Goal: Task Accomplishment & Management: Manage account settings

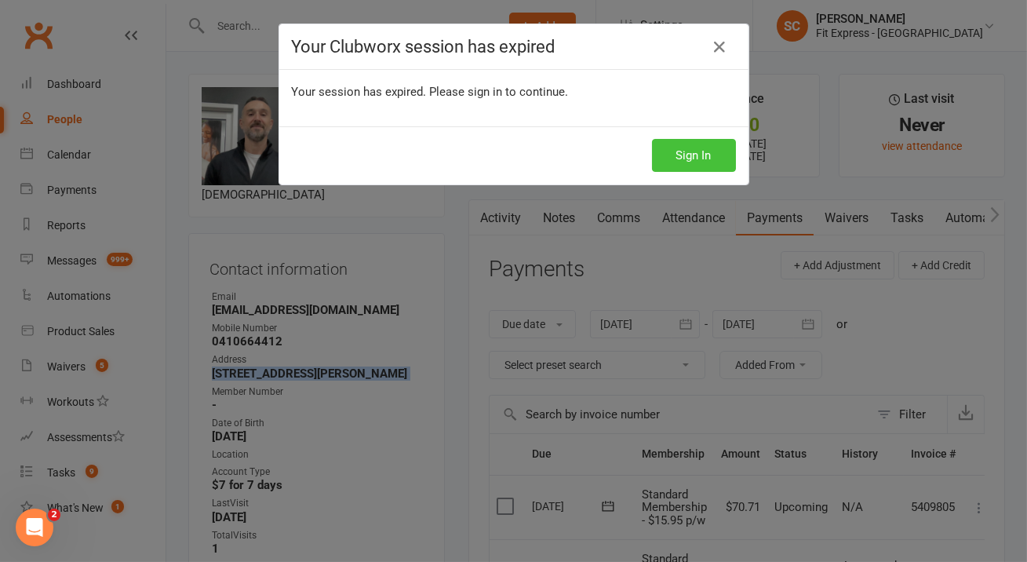
click at [687, 147] on button "Sign In" at bounding box center [694, 155] width 84 height 33
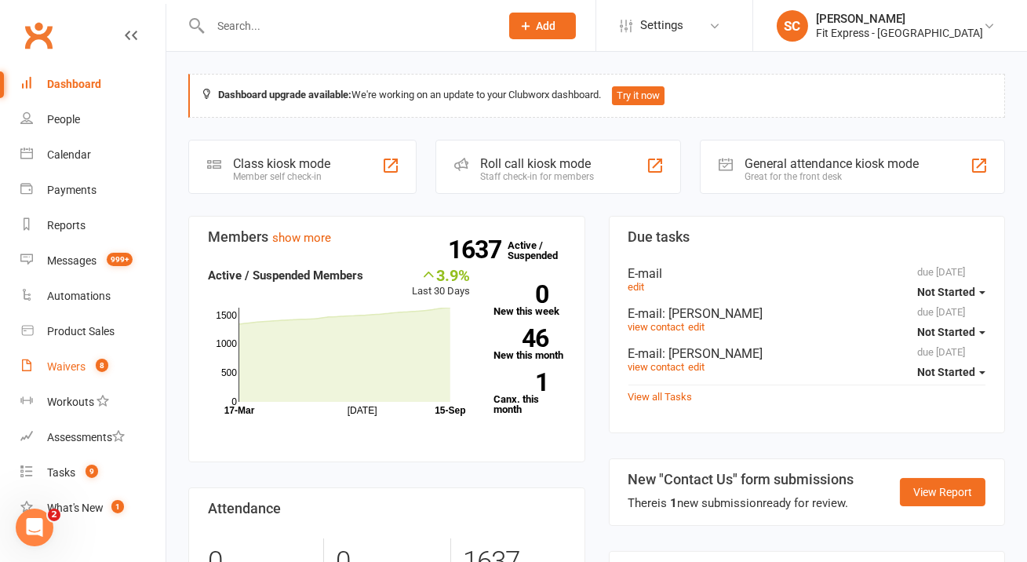
click at [71, 370] on div "Waivers" at bounding box center [66, 366] width 38 height 13
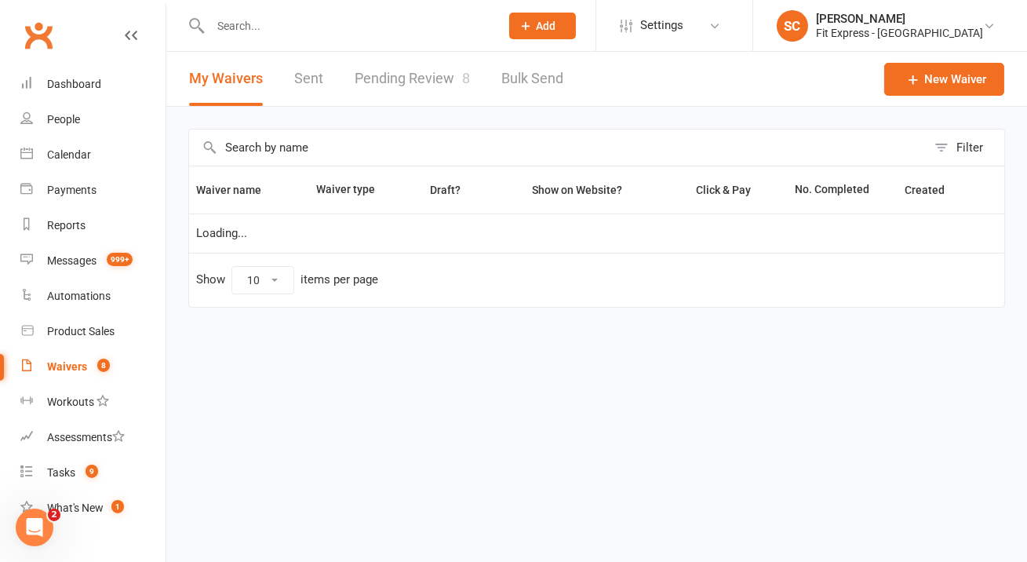
click at [409, 75] on link "Pending Review 8" at bounding box center [412, 79] width 115 height 54
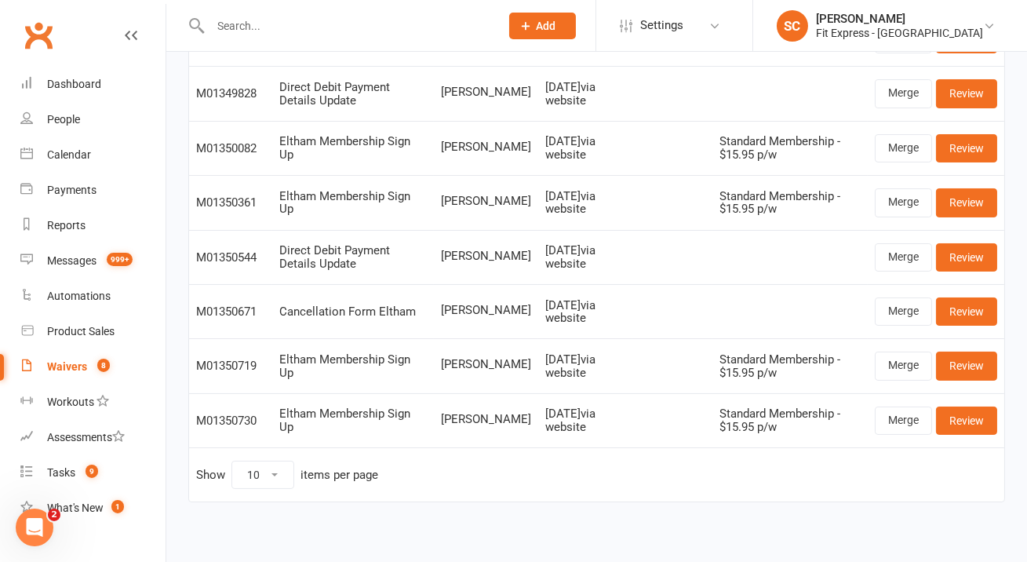
scroll to position [208, 0]
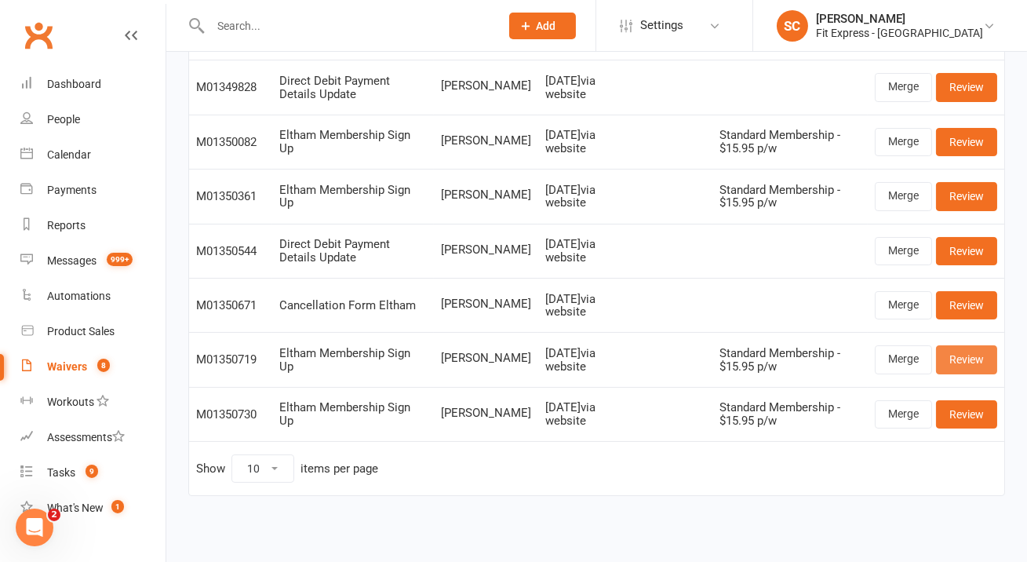
click at [946, 369] on link "Review" at bounding box center [966, 359] width 61 height 28
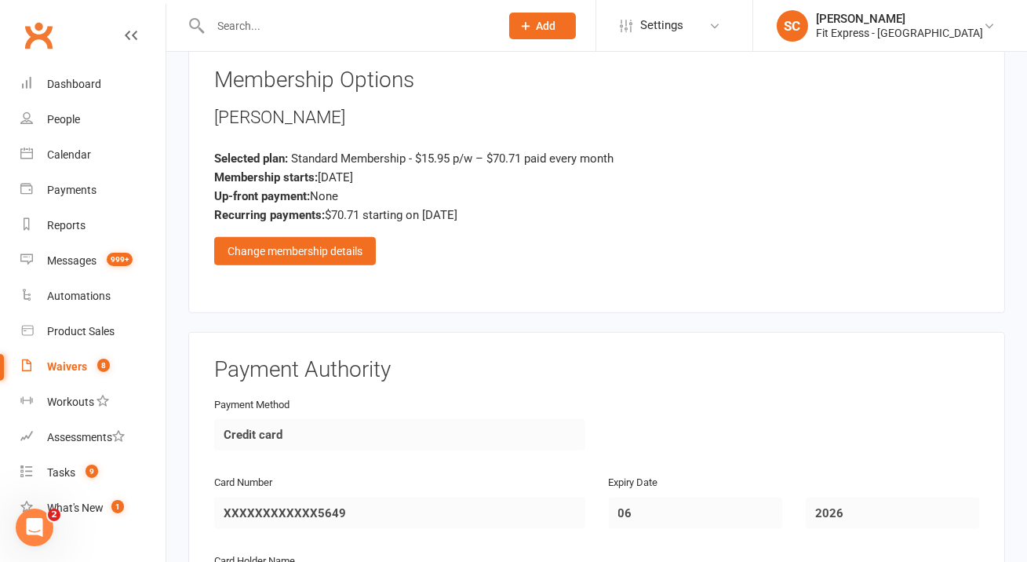
scroll to position [1863, 0]
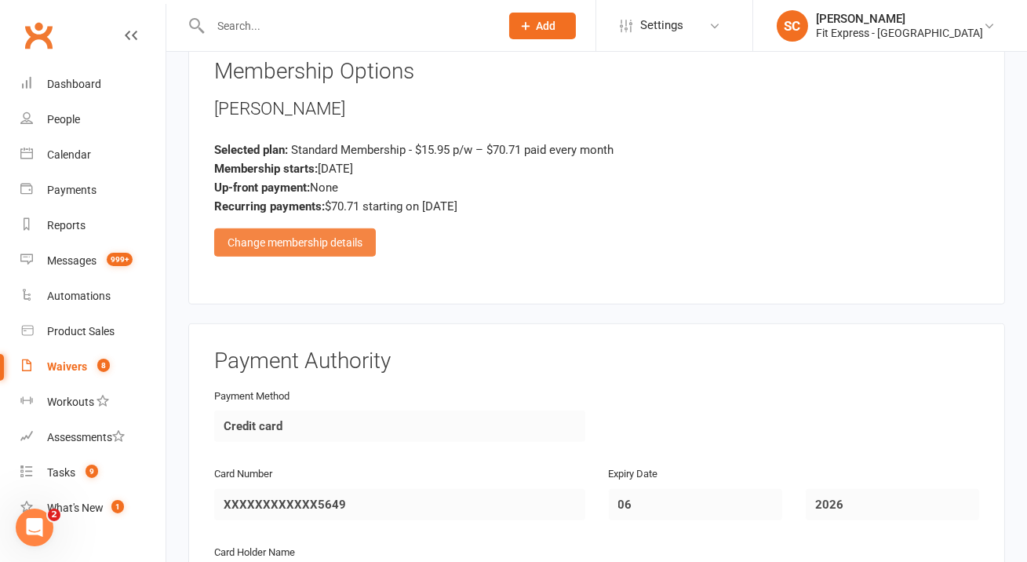
click at [325, 228] on div "Change membership details" at bounding box center [295, 242] width 162 height 28
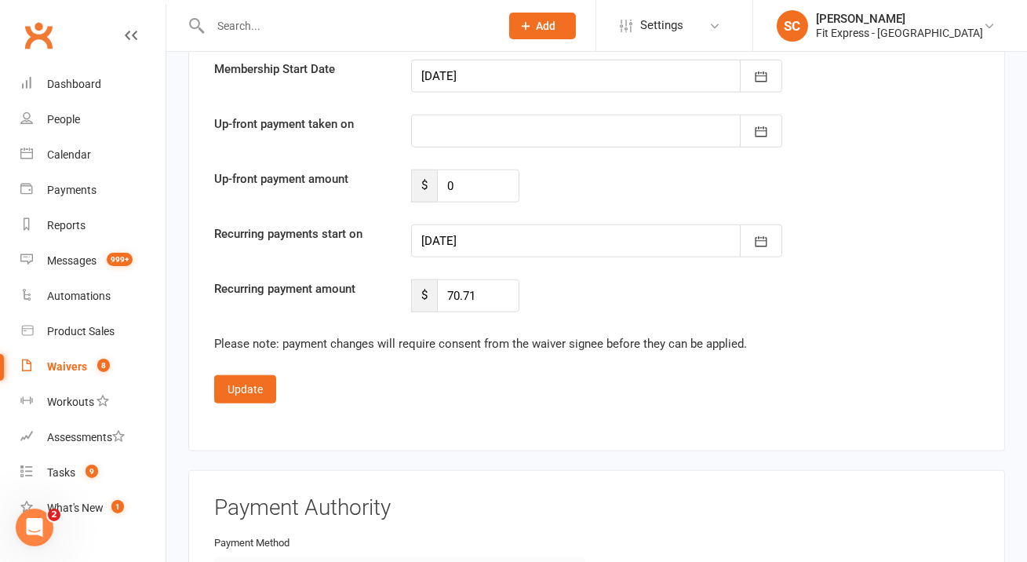
scroll to position [3021, 0]
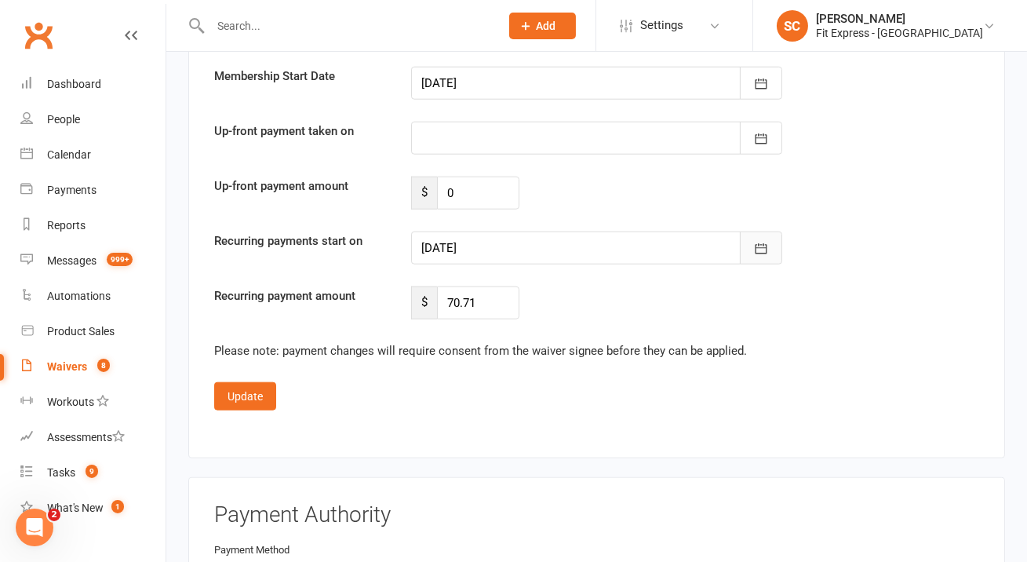
click at [757, 231] on button "button" at bounding box center [761, 247] width 42 height 33
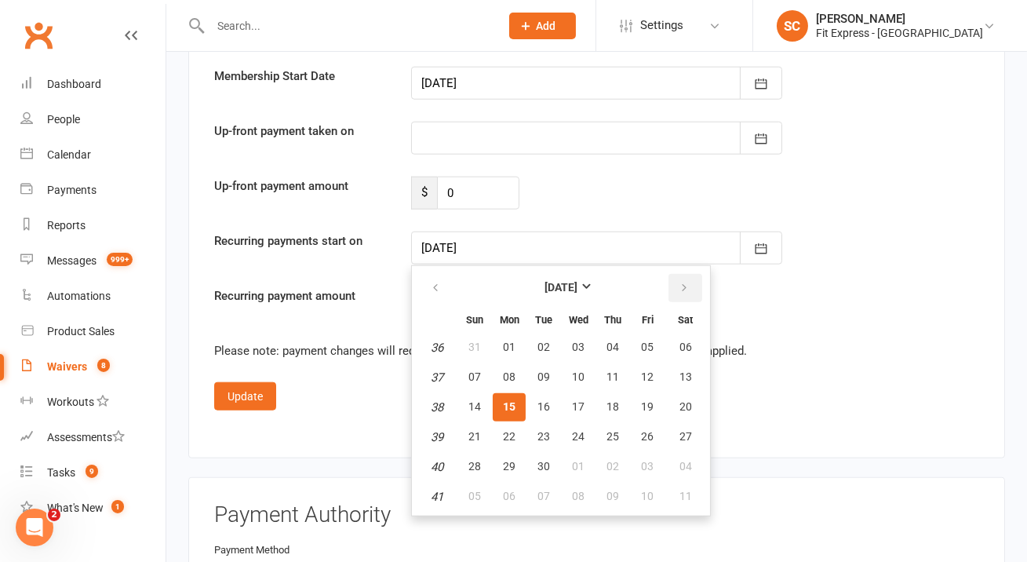
click at [694, 274] on button "button" at bounding box center [686, 288] width 34 height 28
click at [578, 341] on span "01" at bounding box center [578, 347] width 13 height 13
type input "[DATE]"
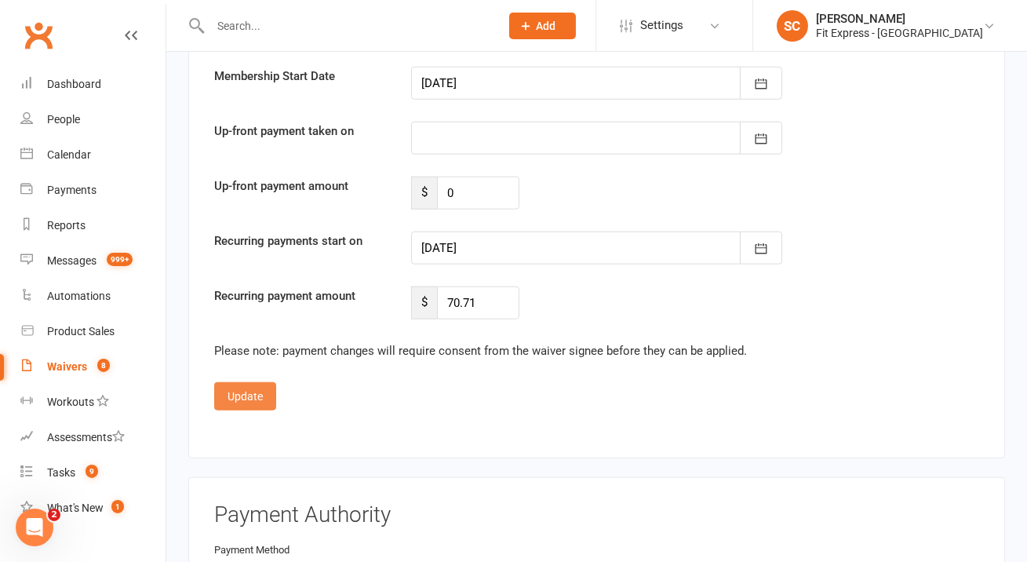
click at [244, 382] on button "Update" at bounding box center [245, 396] width 62 height 28
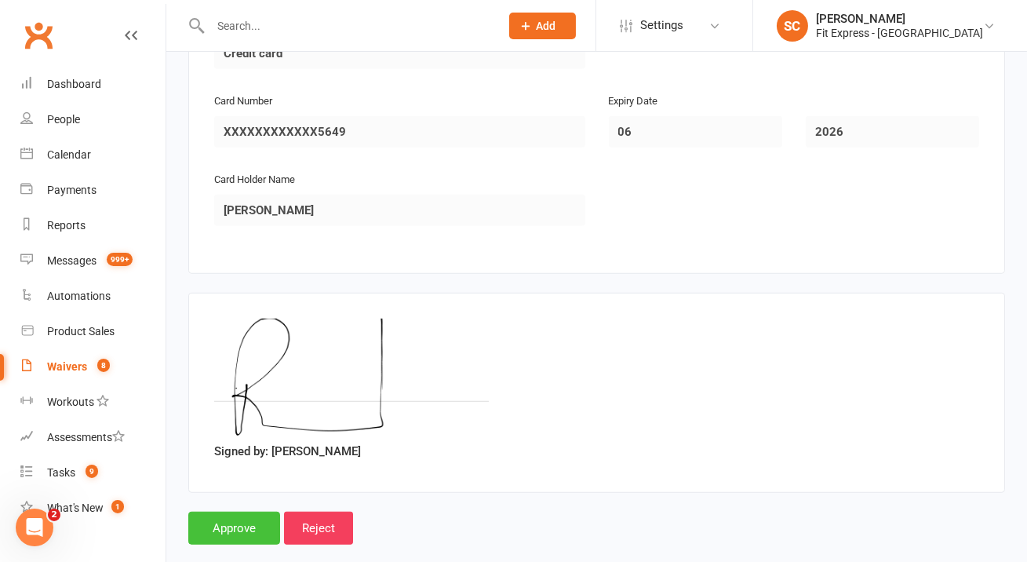
click at [236, 512] on input "Approve" at bounding box center [234, 528] width 92 height 33
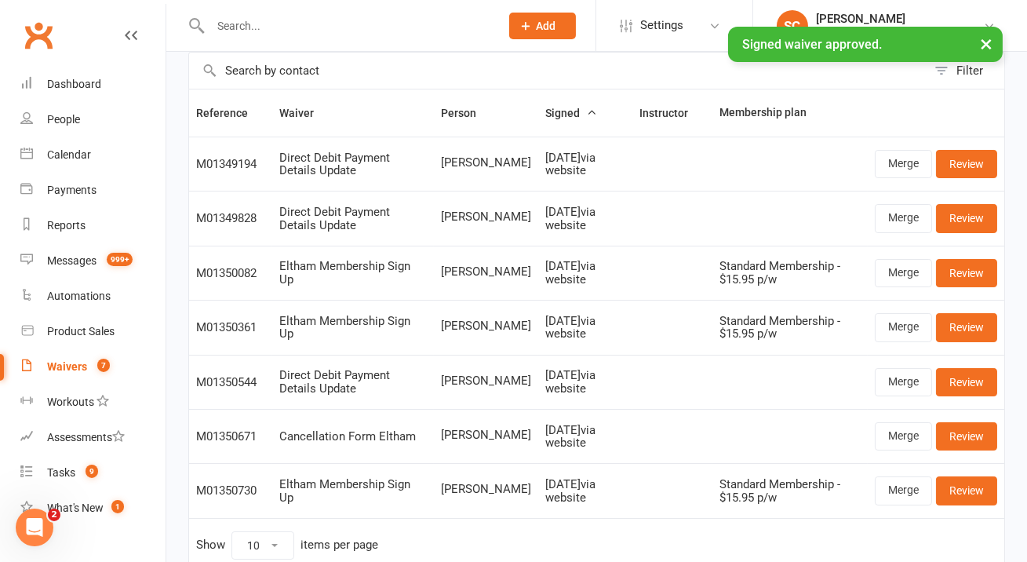
scroll to position [153, 0]
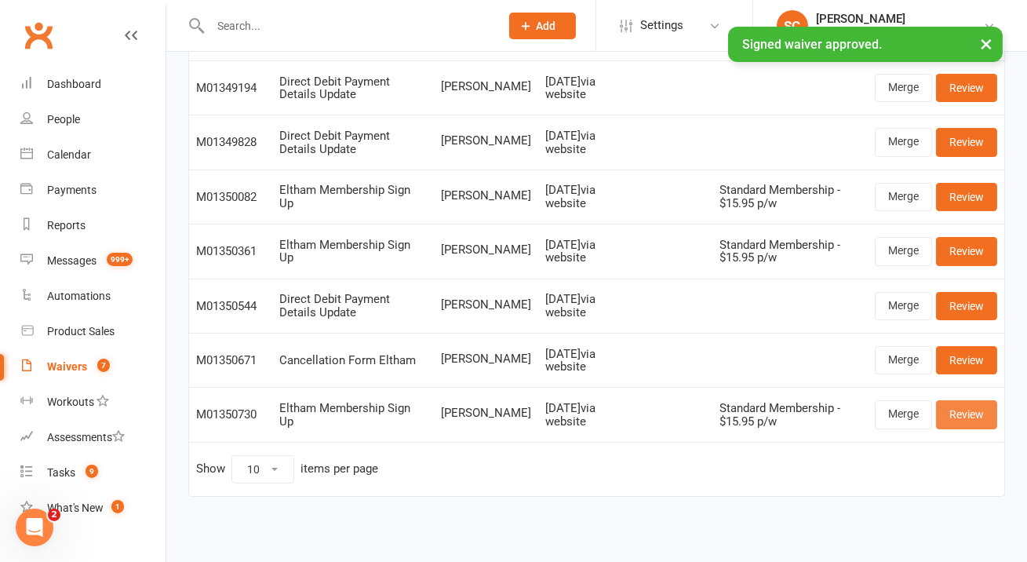
click at [957, 400] on link "Review" at bounding box center [966, 414] width 61 height 28
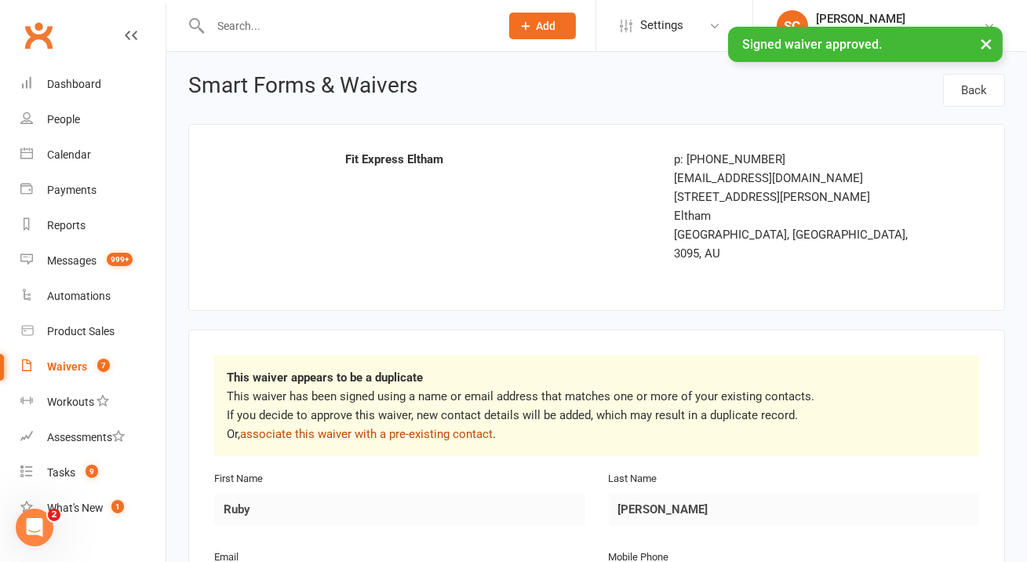
click at [483, 427] on link "associate this waiver with a pre-existing contact" at bounding box center [366, 434] width 253 height 14
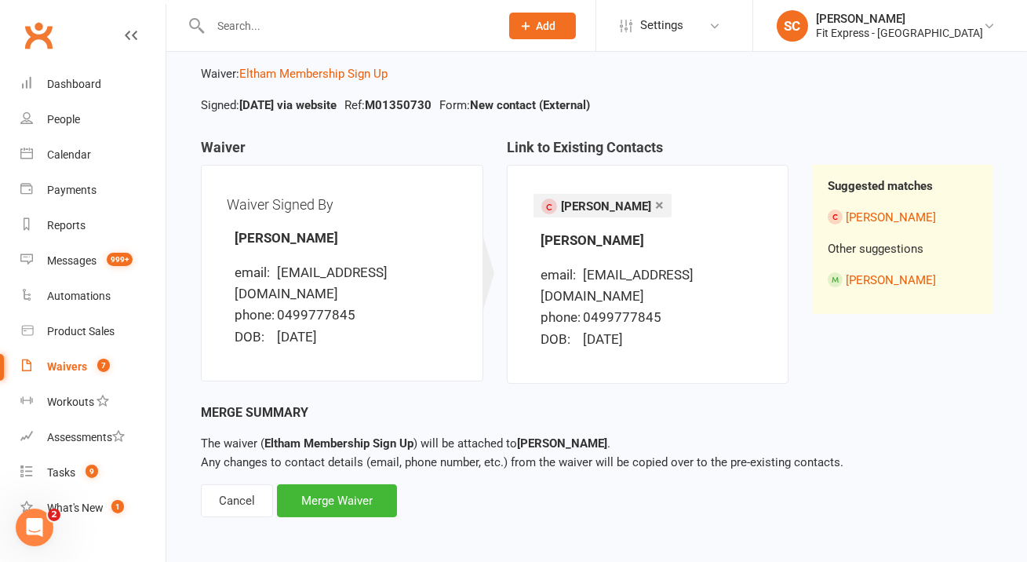
scroll to position [77, 0]
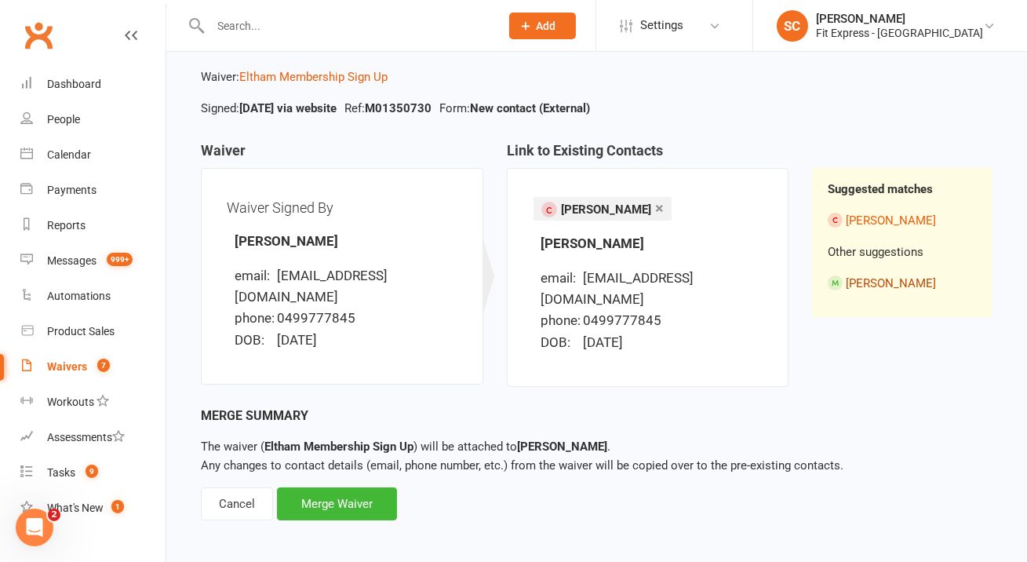
click at [889, 284] on link "[PERSON_NAME]" at bounding box center [891, 283] width 90 height 14
click at [375, 512] on div "Merge Waiver" at bounding box center [337, 503] width 120 height 33
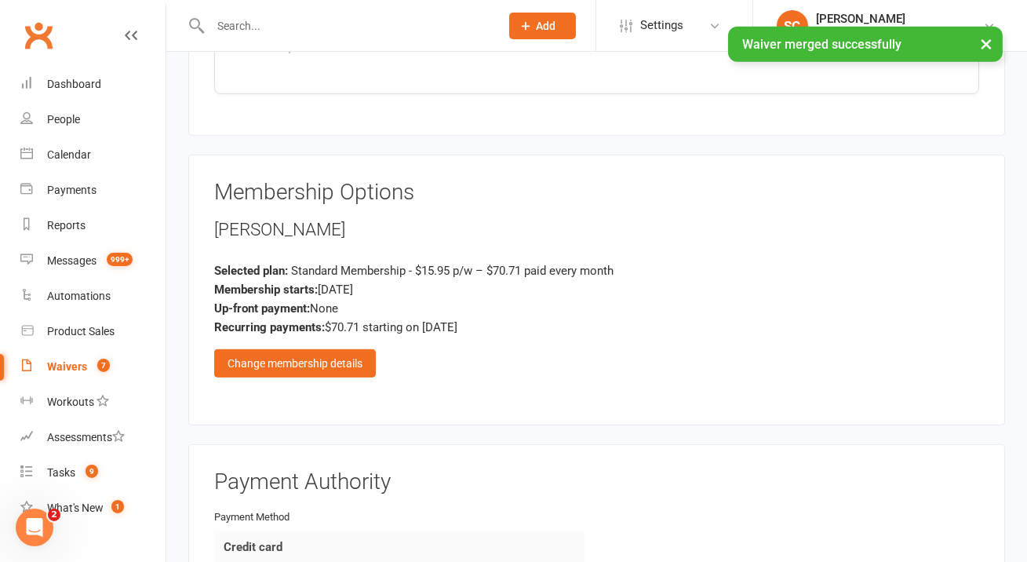
scroll to position [1926, 0]
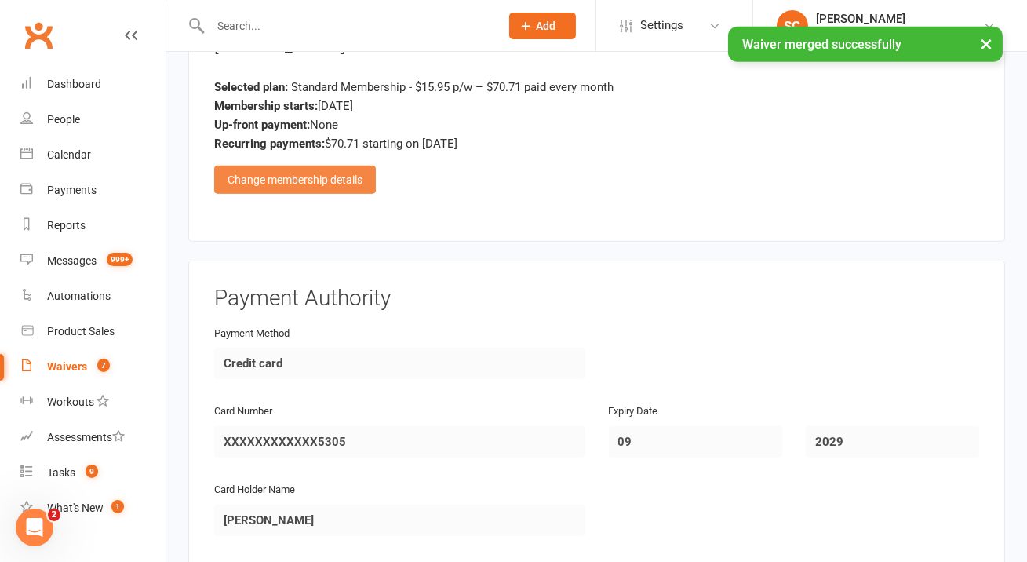
click at [270, 166] on div "Change membership details" at bounding box center [295, 180] width 162 height 28
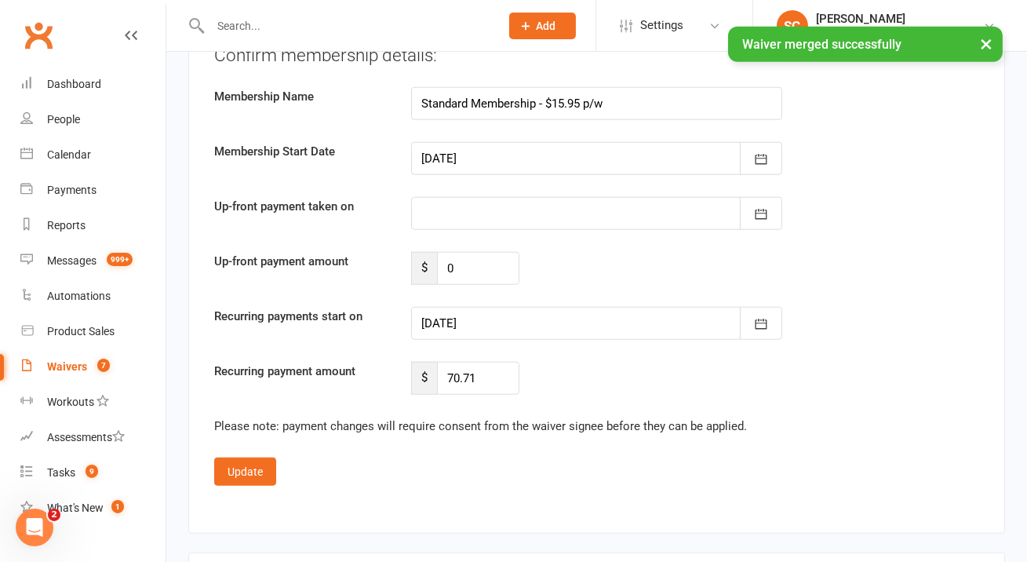
scroll to position [3075, 0]
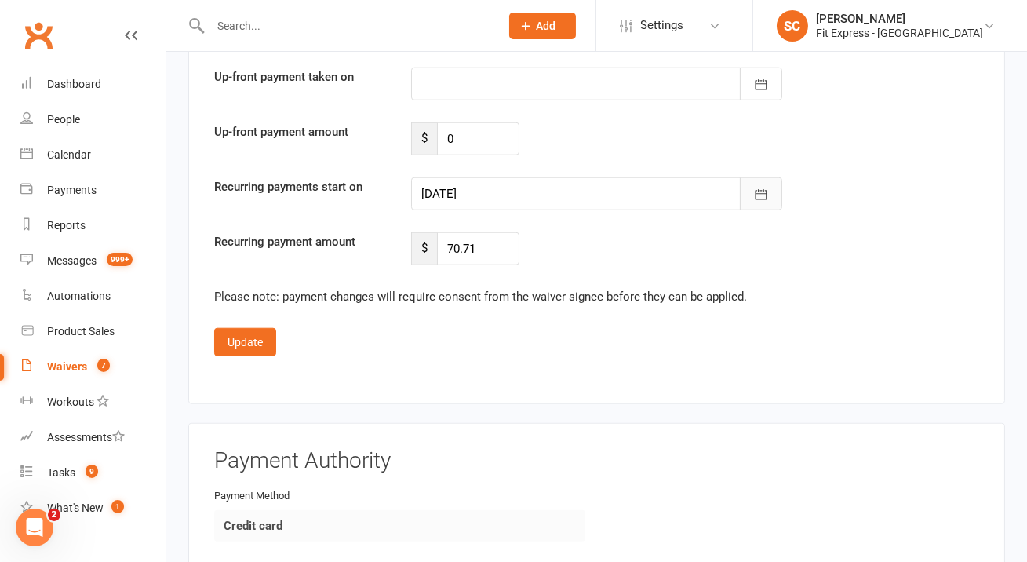
click at [753, 187] on icon "button" at bounding box center [761, 195] width 16 height 16
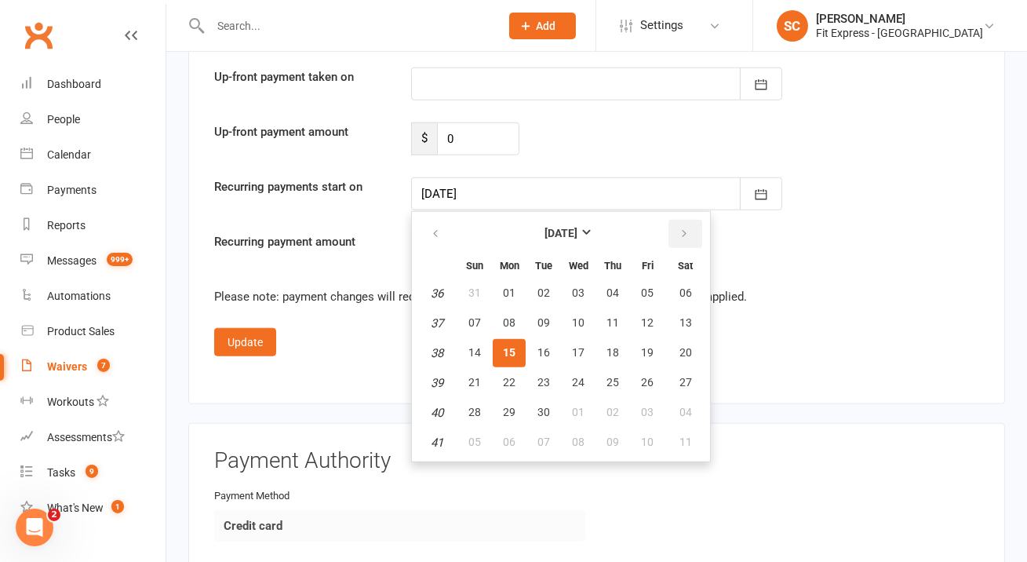
click at [690, 220] on button "button" at bounding box center [686, 234] width 34 height 28
click at [581, 286] on span "01" at bounding box center [578, 292] width 13 height 13
type input "[DATE]"
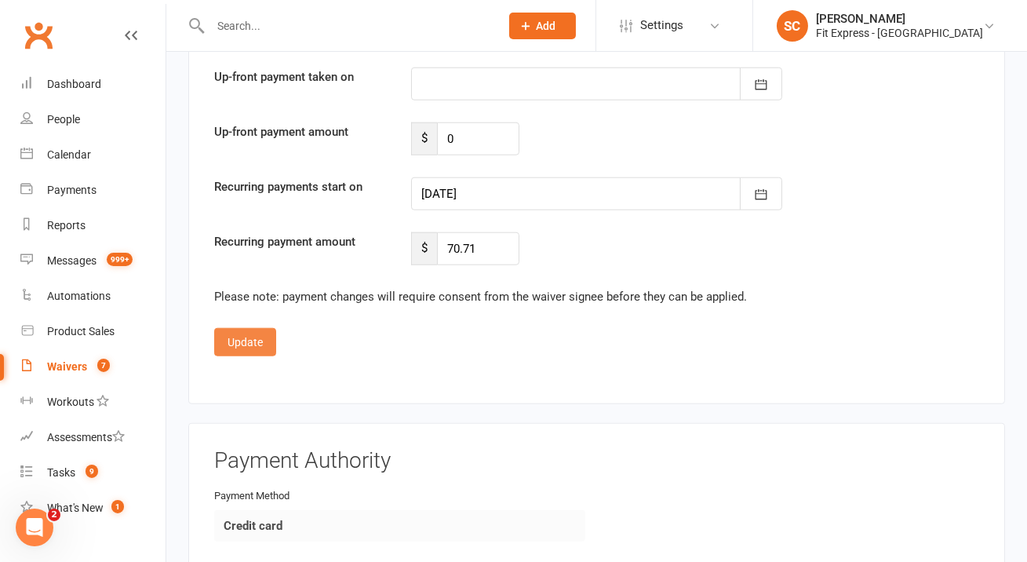
click at [252, 328] on button "Update" at bounding box center [245, 342] width 62 height 28
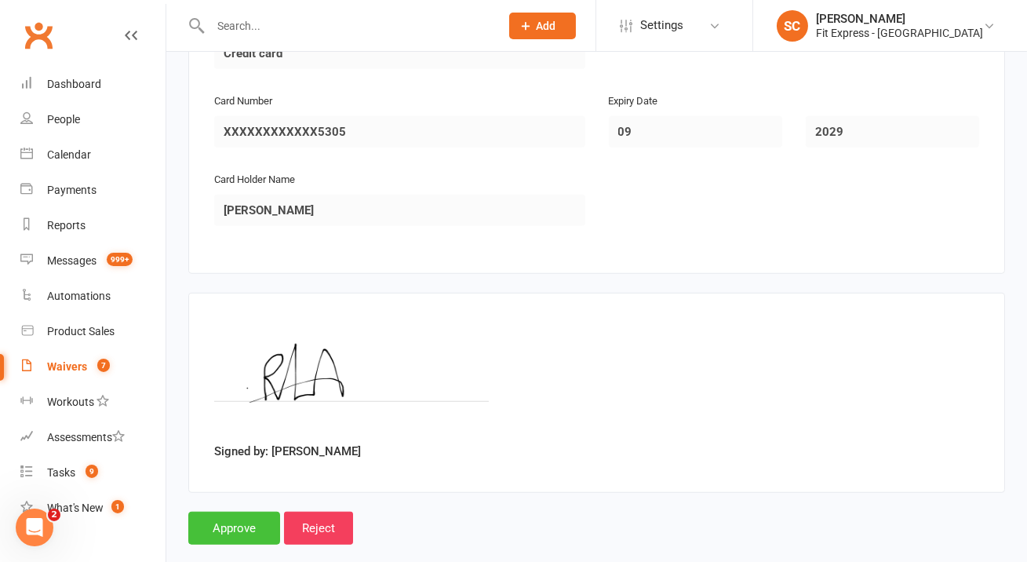
click at [232, 512] on input "Approve" at bounding box center [234, 528] width 92 height 33
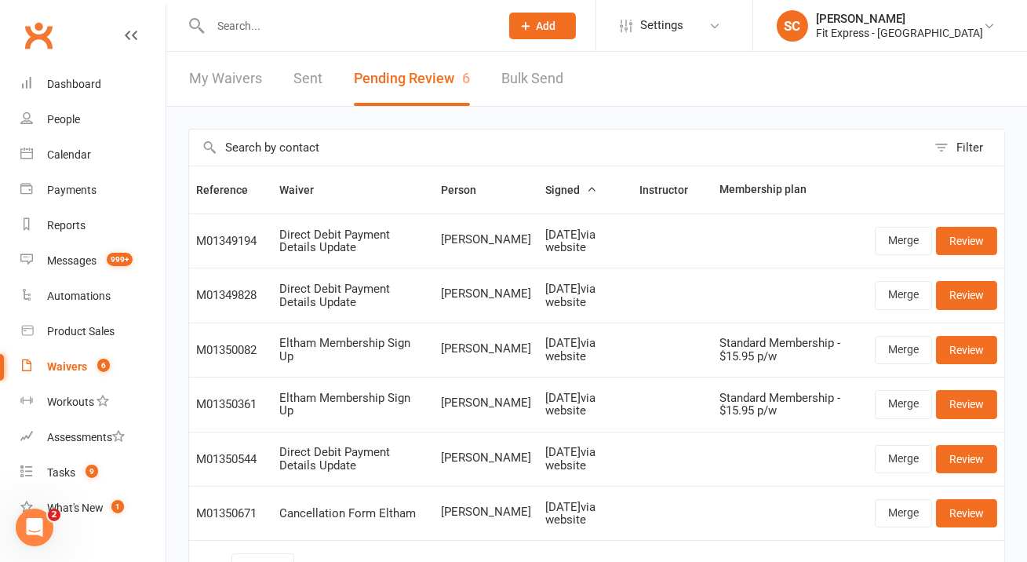
click at [407, 18] on input "text" at bounding box center [347, 26] width 283 height 22
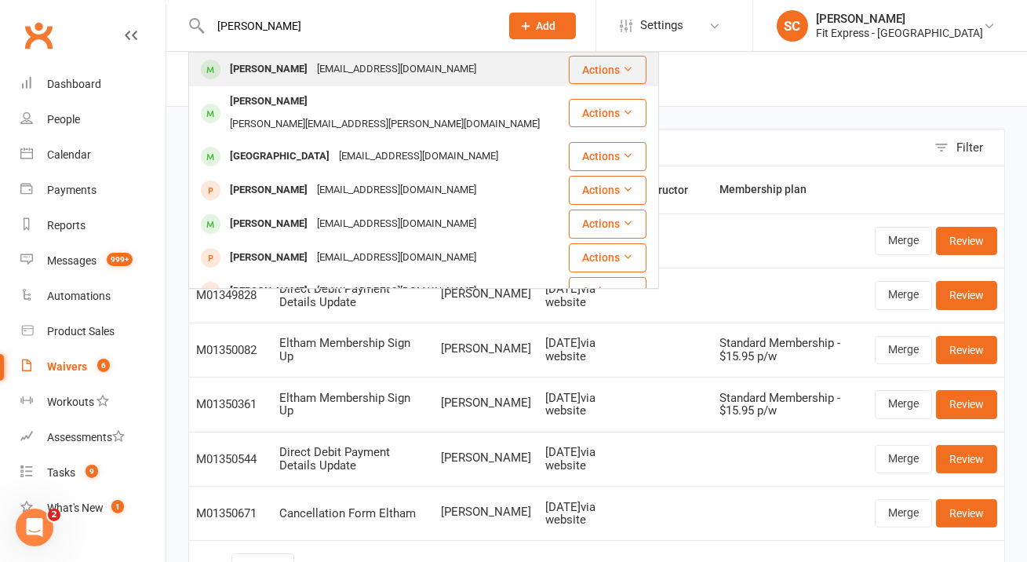
type input "[PERSON_NAME]"
click at [458, 67] on div "[PERSON_NAME] [EMAIL_ADDRESS][DOMAIN_NAME]" at bounding box center [378, 69] width 377 height 32
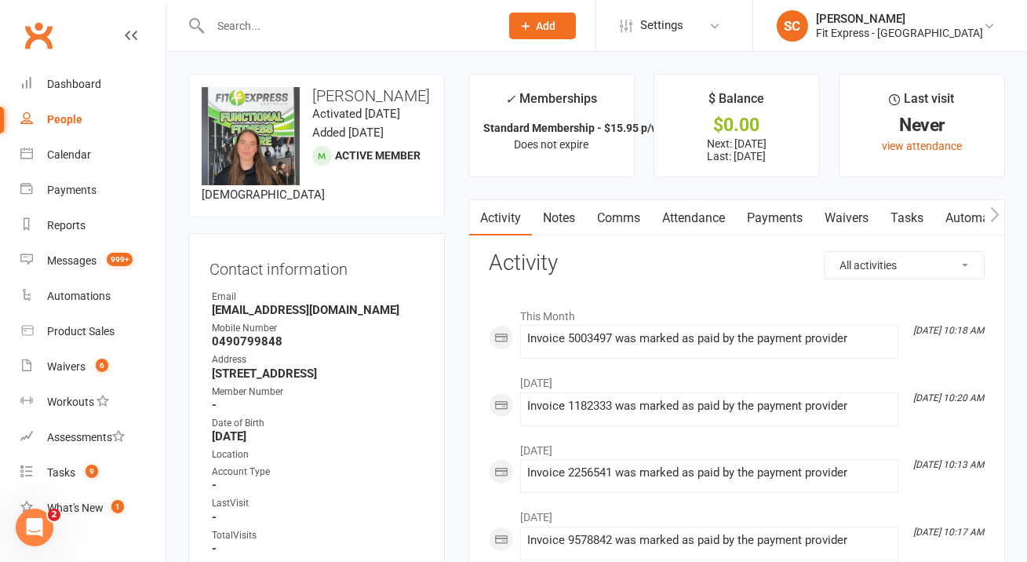
click at [777, 228] on link "Payments" at bounding box center [775, 218] width 78 height 36
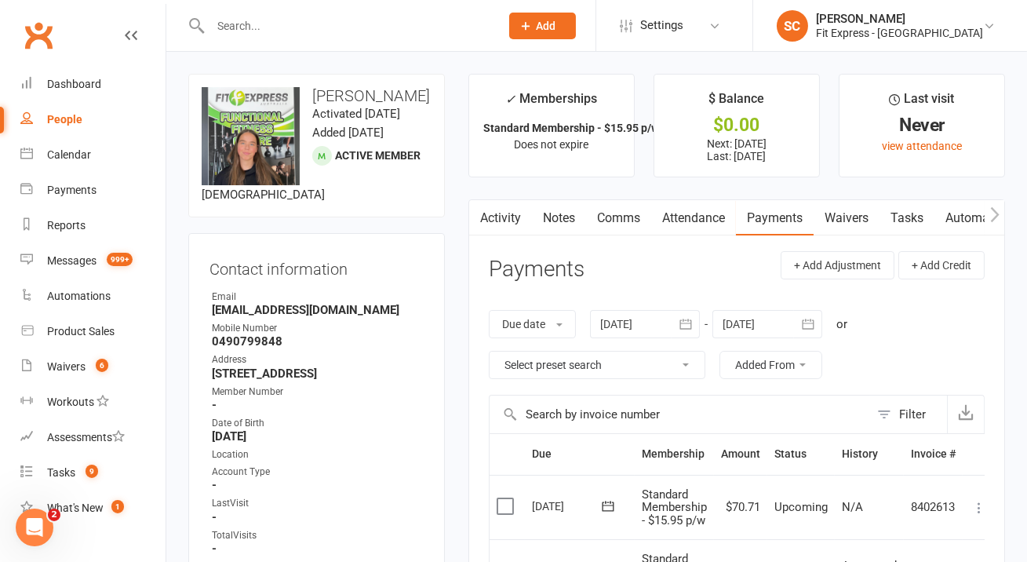
click at [252, 18] on input "text" at bounding box center [347, 26] width 283 height 22
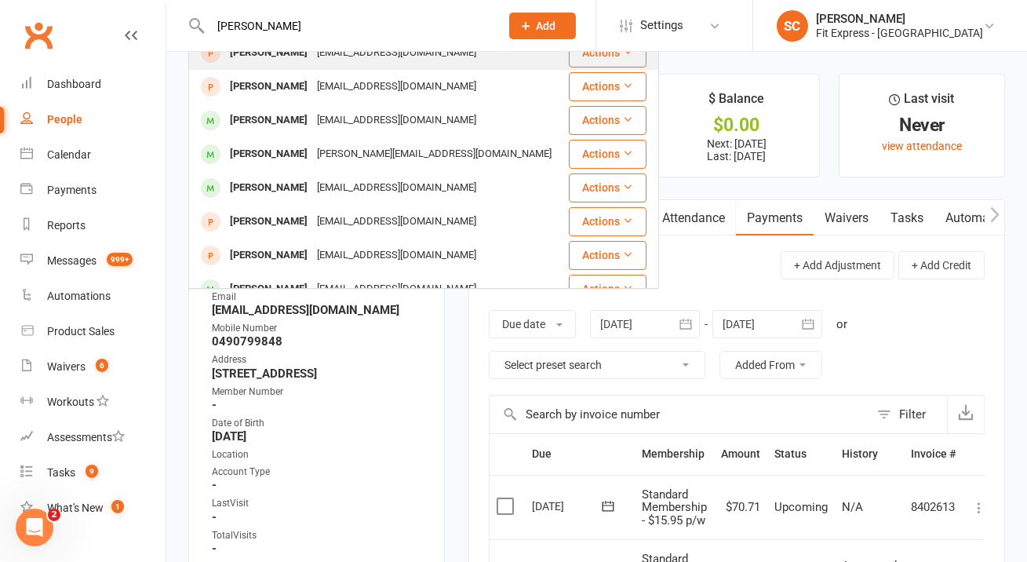
scroll to position [188, 0]
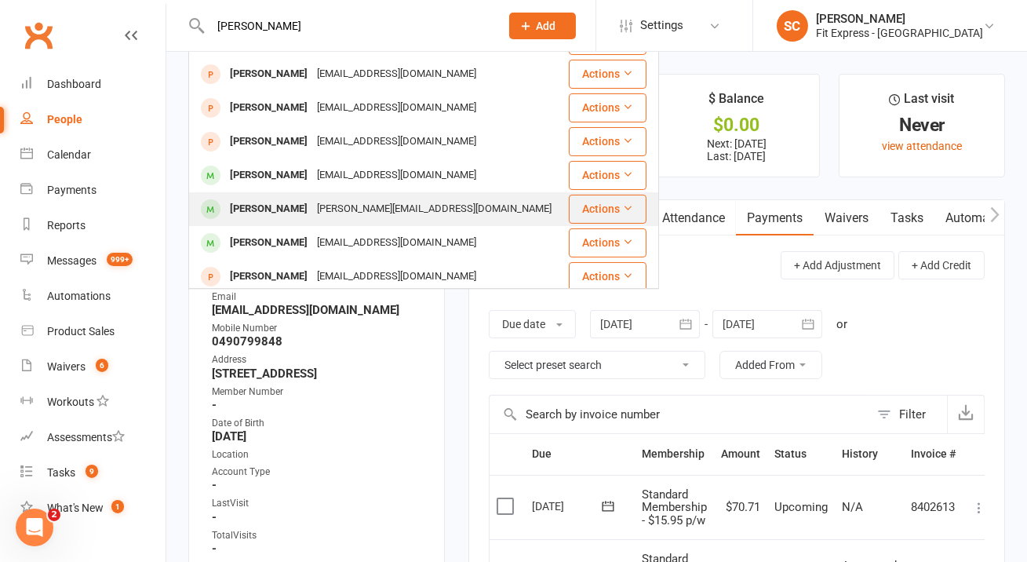
type input "[PERSON_NAME]"
click at [326, 198] on div "[PERSON_NAME][EMAIL_ADDRESS][DOMAIN_NAME]" at bounding box center [434, 209] width 244 height 23
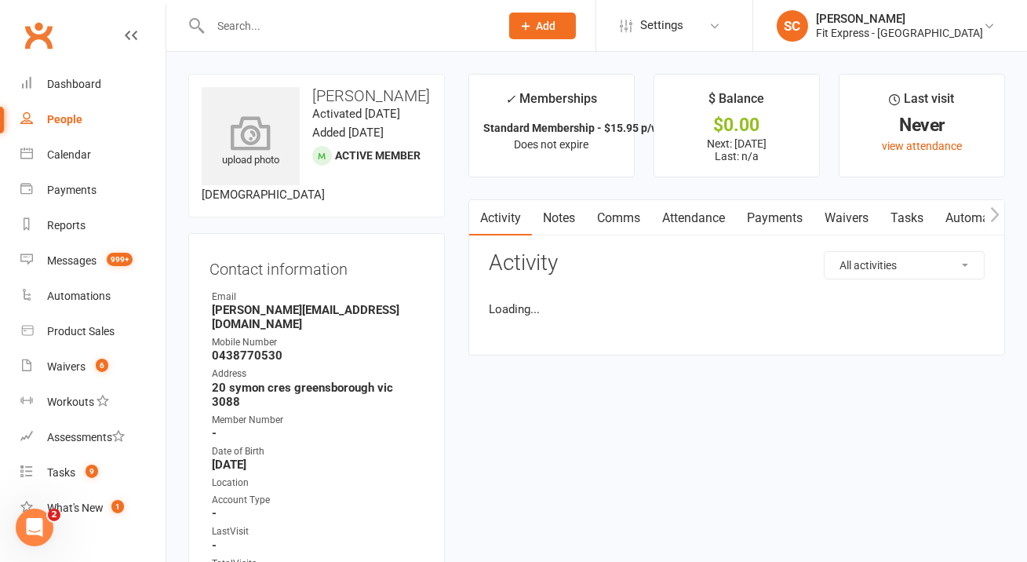
click at [265, 109] on div "upload photo" at bounding box center [251, 136] width 98 height 98
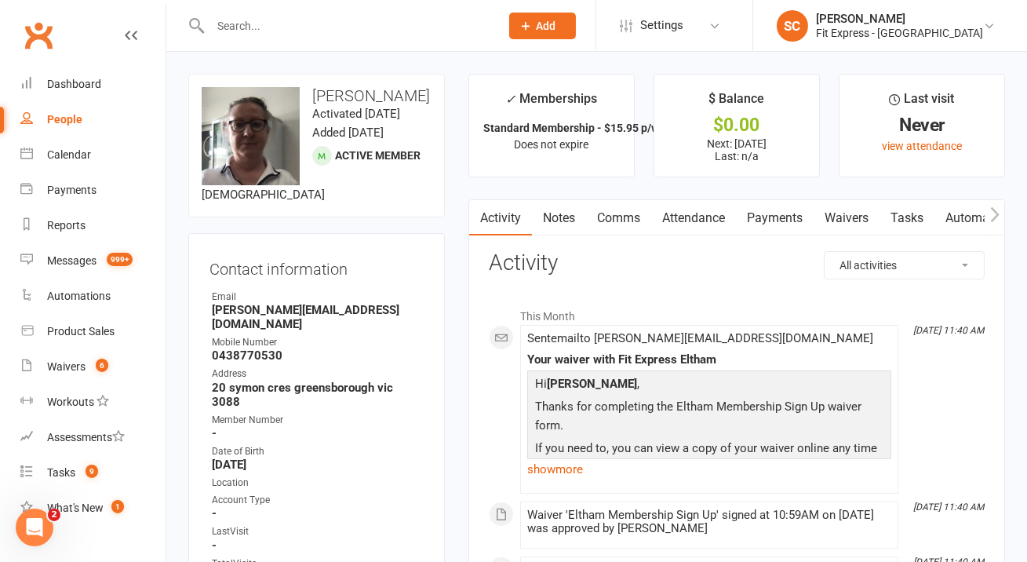
click at [769, 218] on link "Payments" at bounding box center [775, 218] width 78 height 36
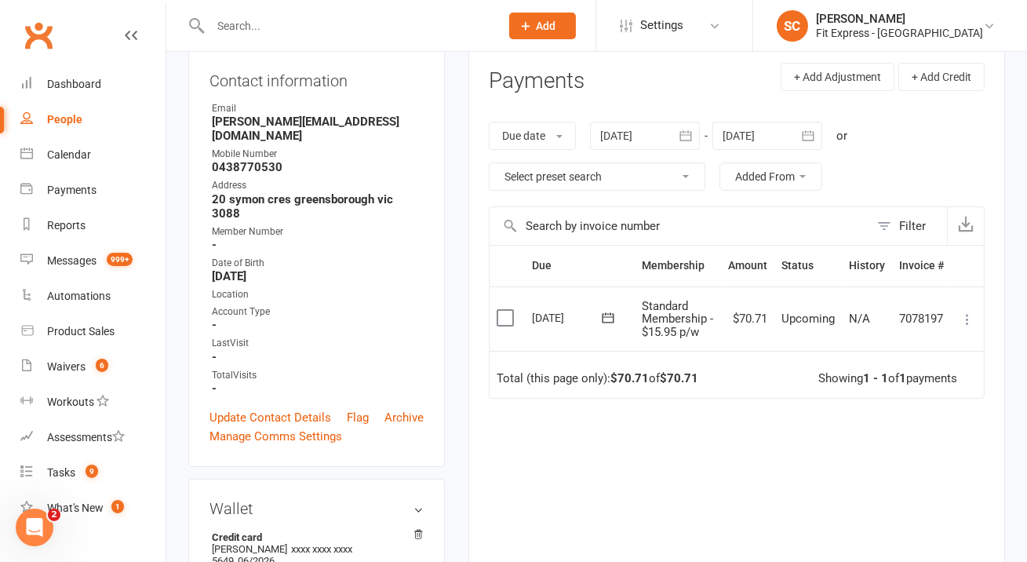
scroll to position [120, 0]
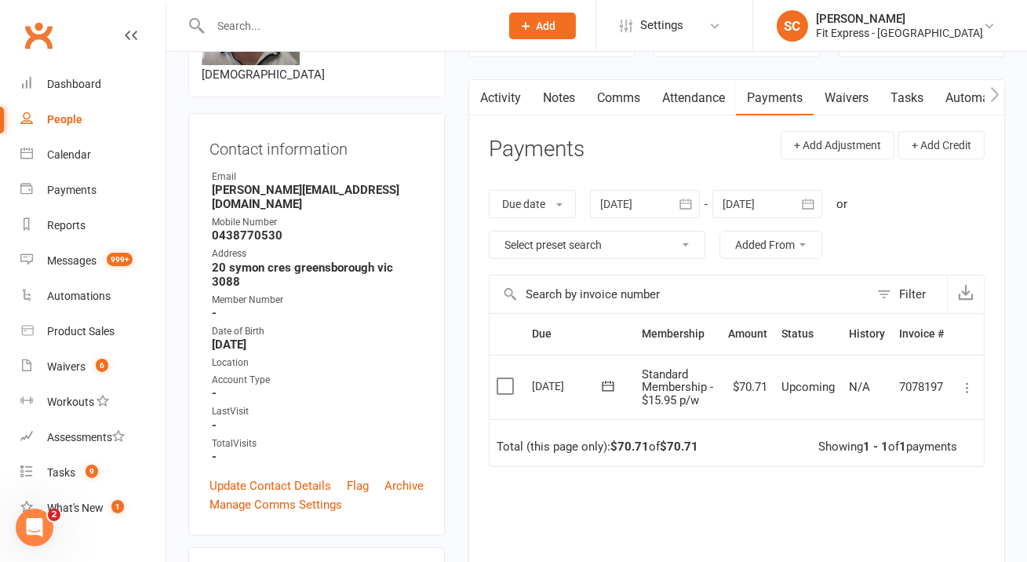
click at [768, 196] on div at bounding box center [767, 204] width 110 height 28
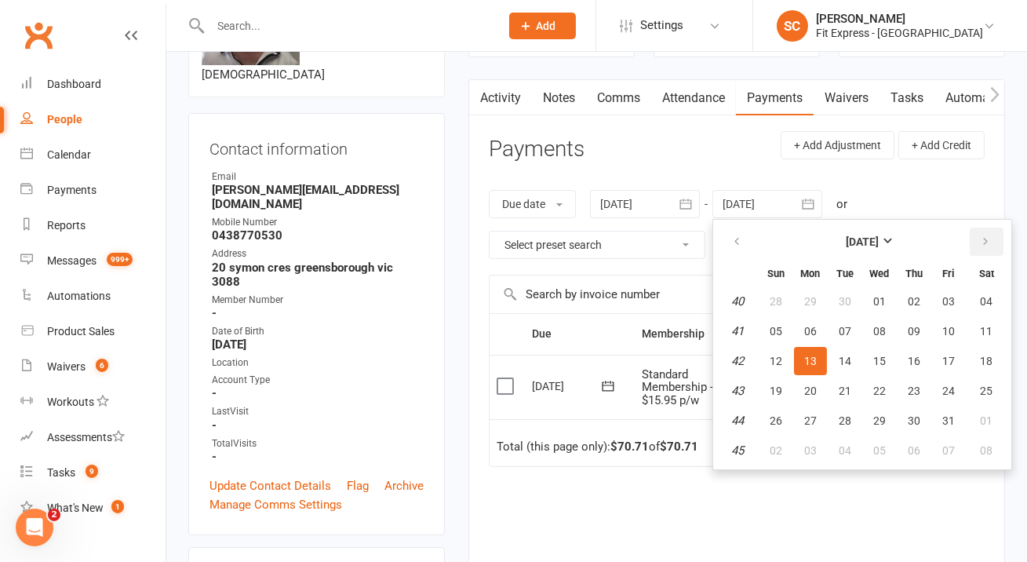
click at [989, 239] on icon "button" at bounding box center [985, 241] width 11 height 13
click at [995, 297] on button "06" at bounding box center [987, 301] width 40 height 28
type input "[DATE]"
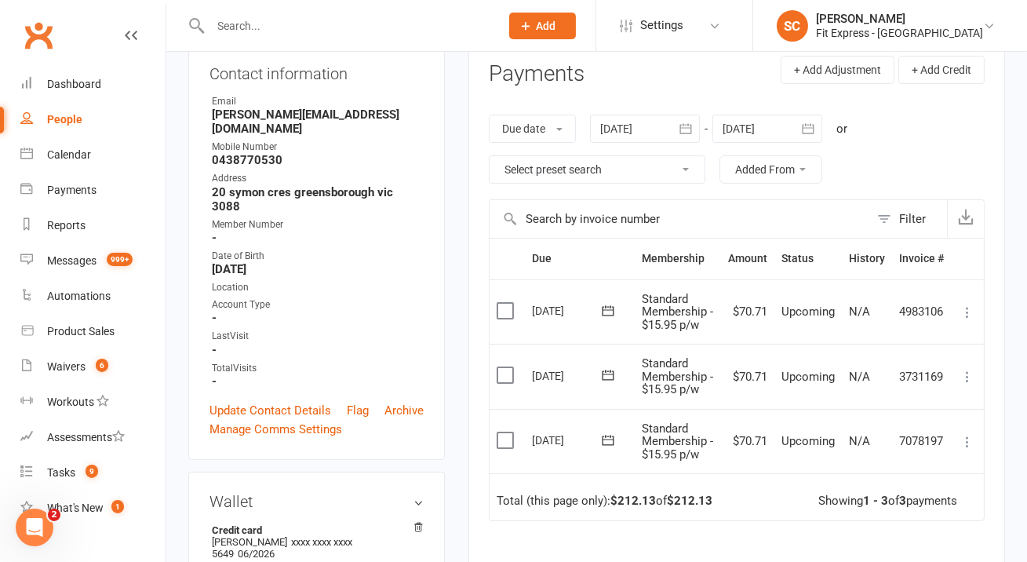
scroll to position [203, 0]
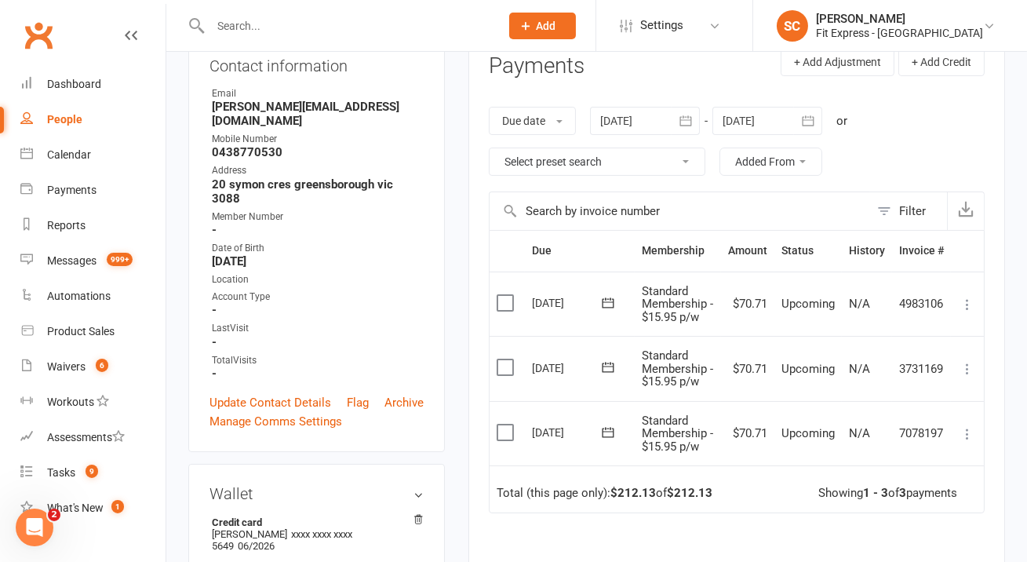
click at [971, 432] on icon at bounding box center [968, 434] width 16 height 16
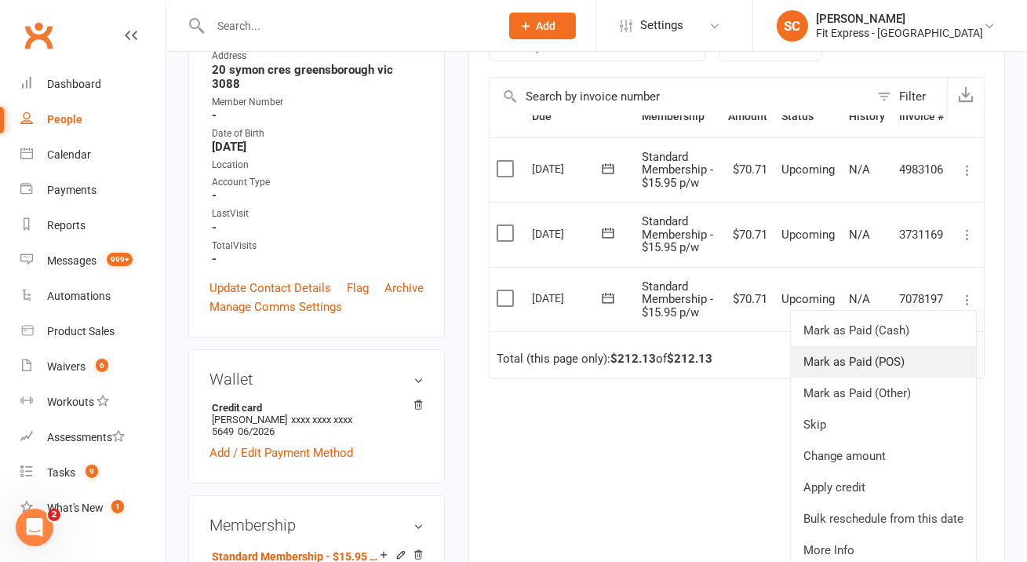
scroll to position [339, 0]
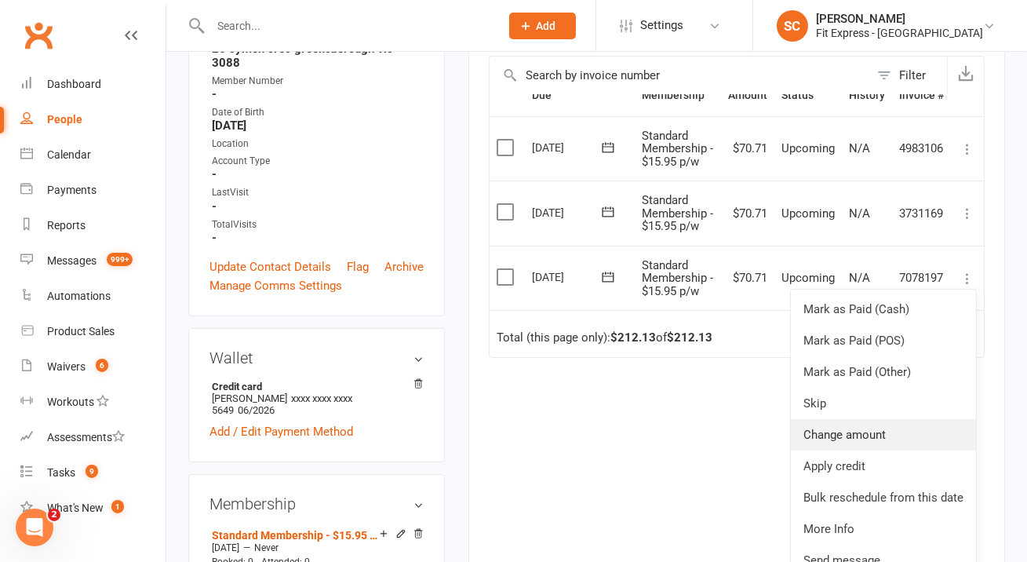
click at [858, 433] on link "Change amount" at bounding box center [883, 434] width 185 height 31
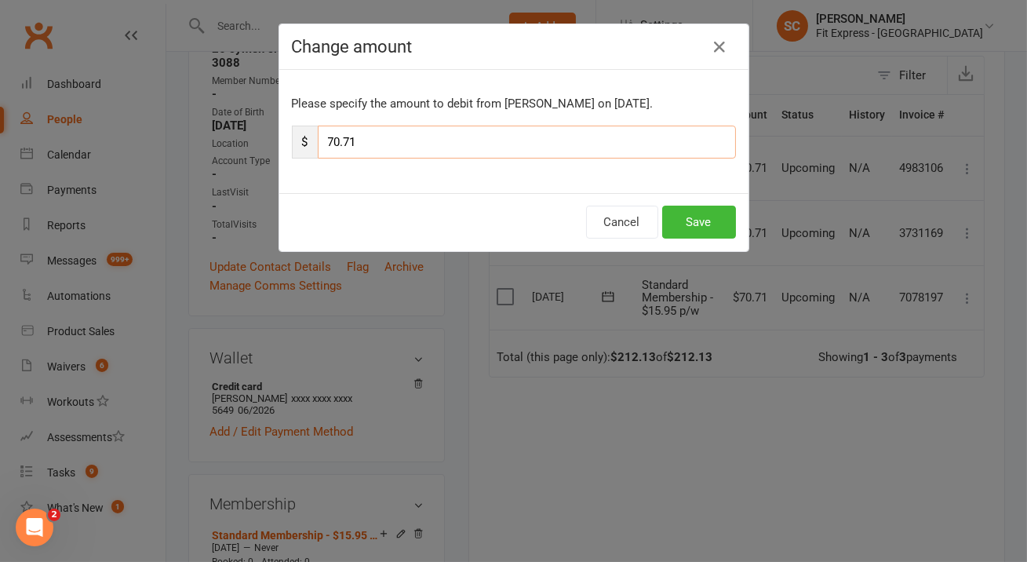
drag, startPoint x: 466, startPoint y: 147, endPoint x: 298, endPoint y: 137, distance: 168.2
click at [298, 137] on div "$ 70.71" at bounding box center [514, 142] width 444 height 33
type input "35.35"
click at [694, 211] on button "Save" at bounding box center [699, 222] width 74 height 33
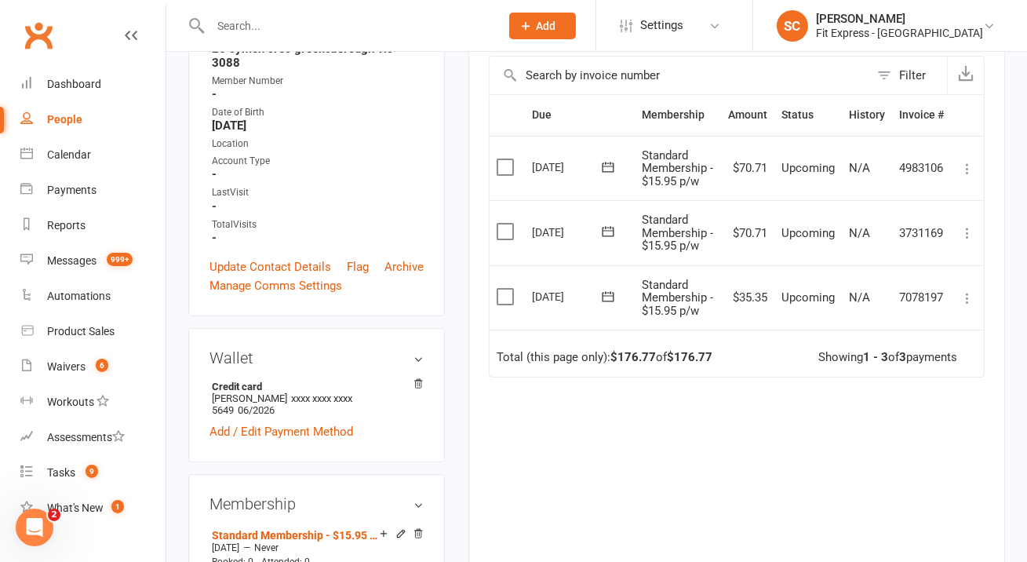
click at [967, 228] on icon at bounding box center [968, 233] width 16 height 16
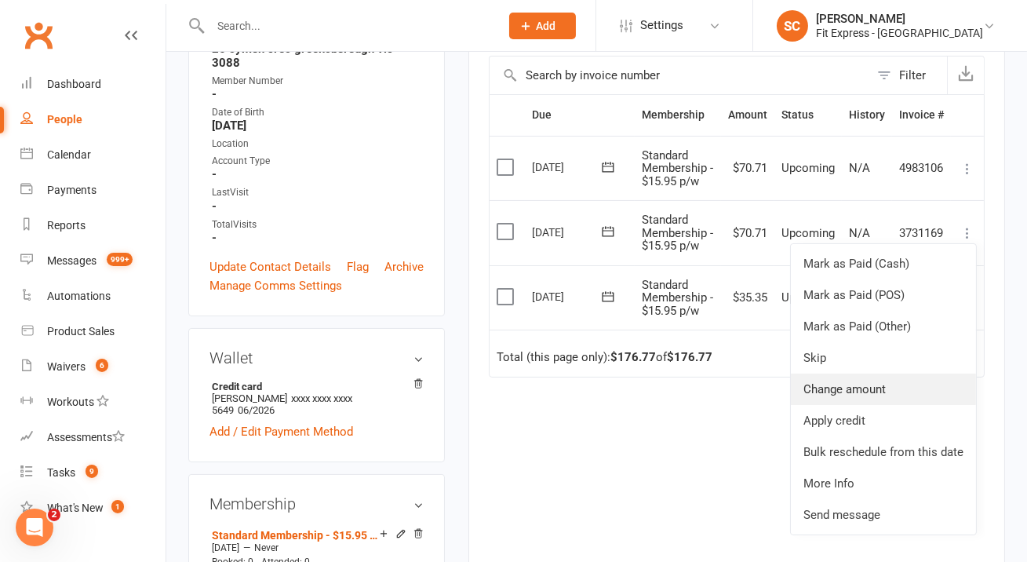
click at [879, 392] on link "Change amount" at bounding box center [883, 388] width 185 height 31
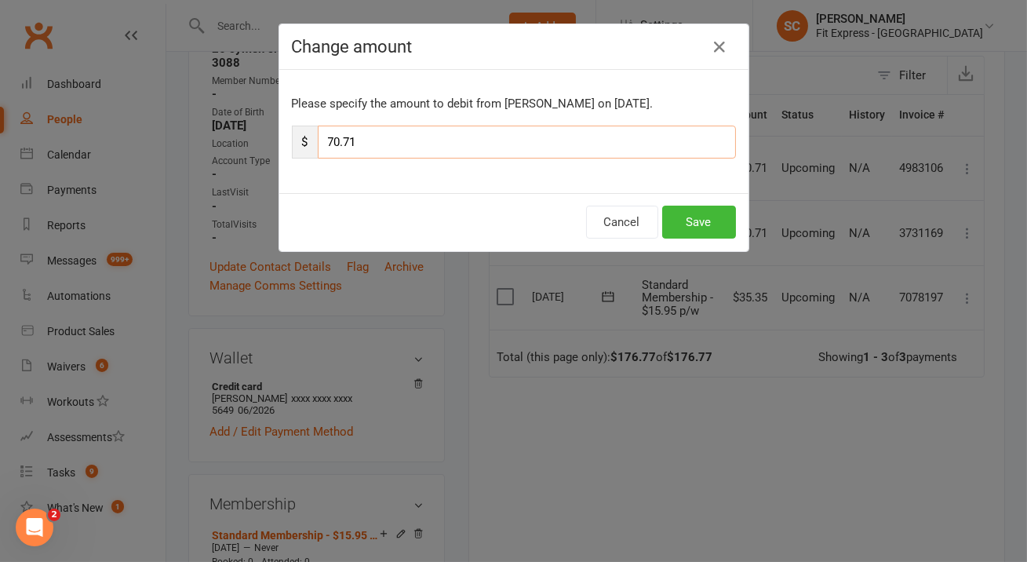
drag, startPoint x: 417, startPoint y: 137, endPoint x: 302, endPoint y: 137, distance: 114.6
click at [302, 137] on div "$ 70.71" at bounding box center [514, 142] width 444 height 33
type input "35.35"
click at [709, 218] on button "Save" at bounding box center [699, 222] width 74 height 33
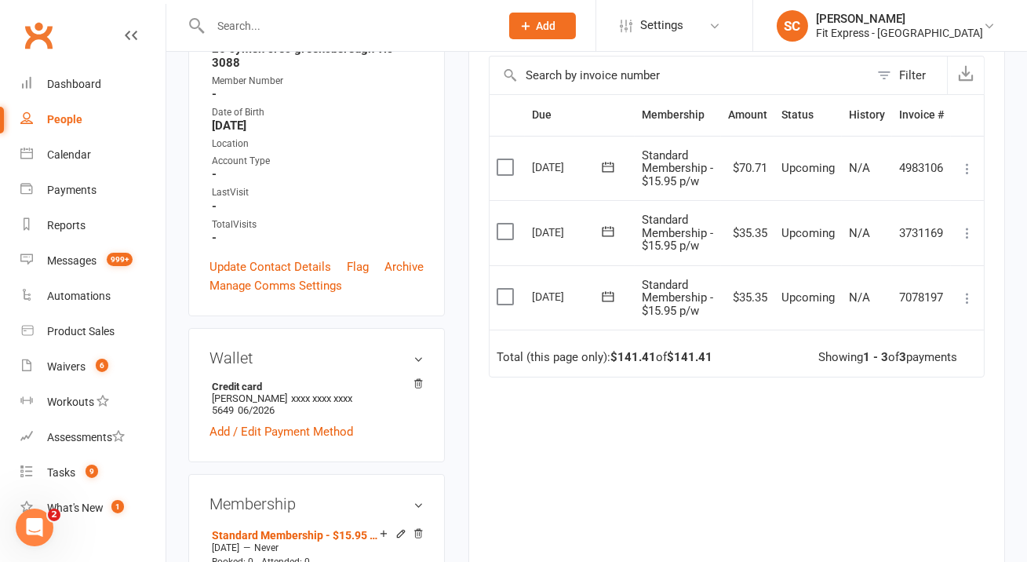
scroll to position [338, 0]
click at [298, 27] on input "text" at bounding box center [347, 26] width 283 height 22
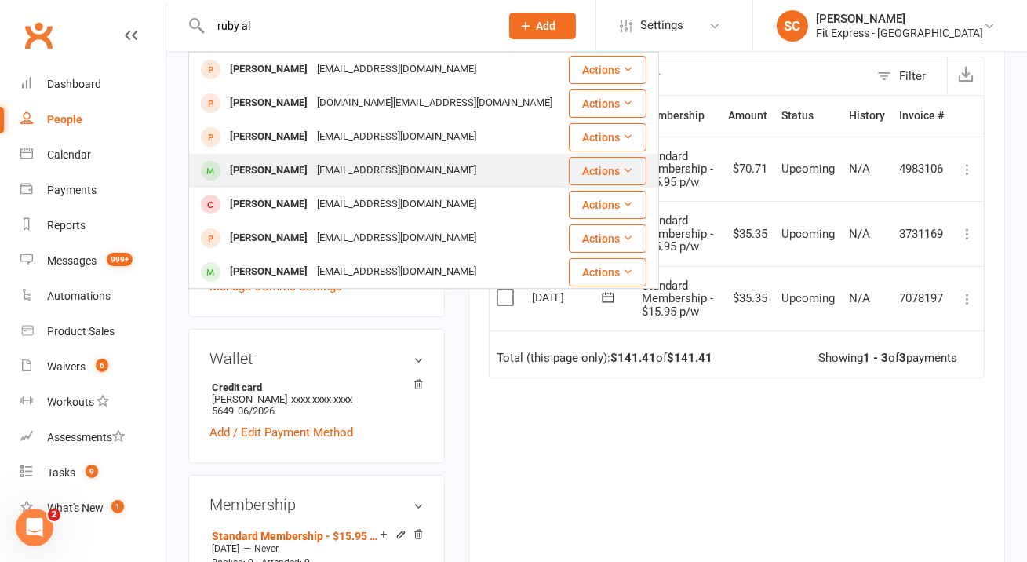
type input "ruby al"
click at [352, 156] on div "[PERSON_NAME] [EMAIL_ADDRESS][DOMAIN_NAME]" at bounding box center [378, 171] width 377 height 32
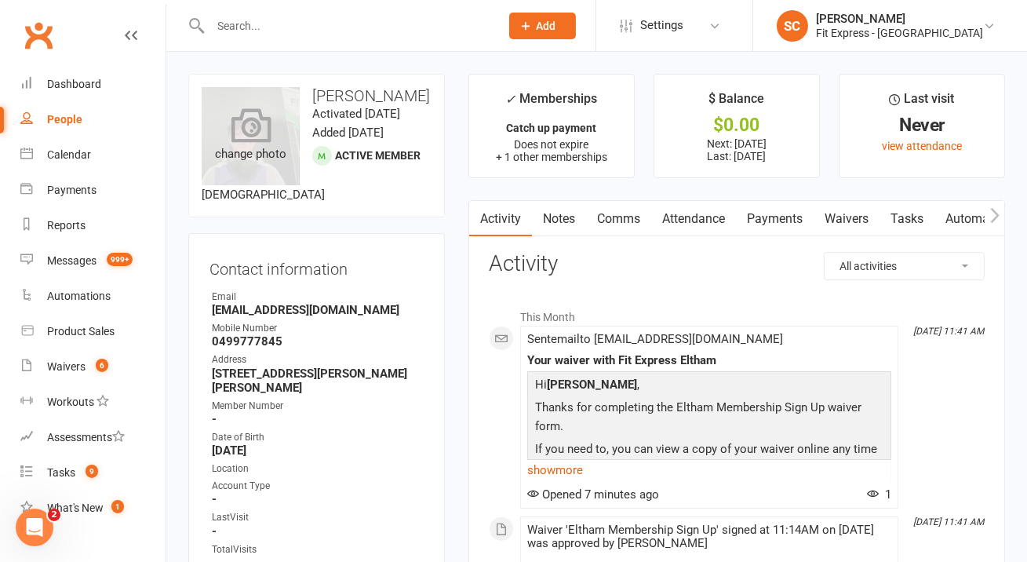
click at [286, 144] on div "change photo" at bounding box center [251, 136] width 98 height 98
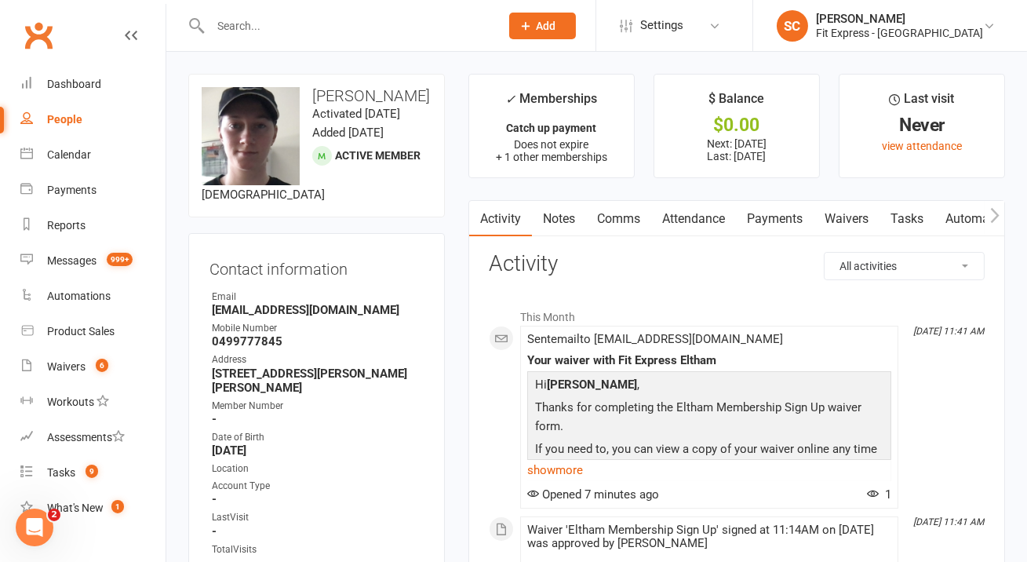
click at [384, 27] on input "text" at bounding box center [347, 26] width 283 height 22
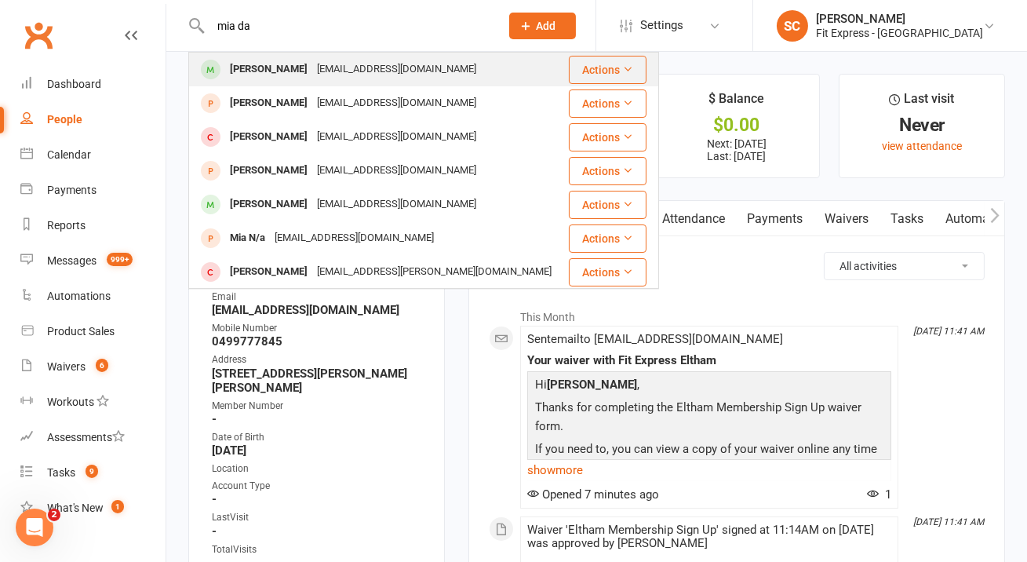
type input "mia da"
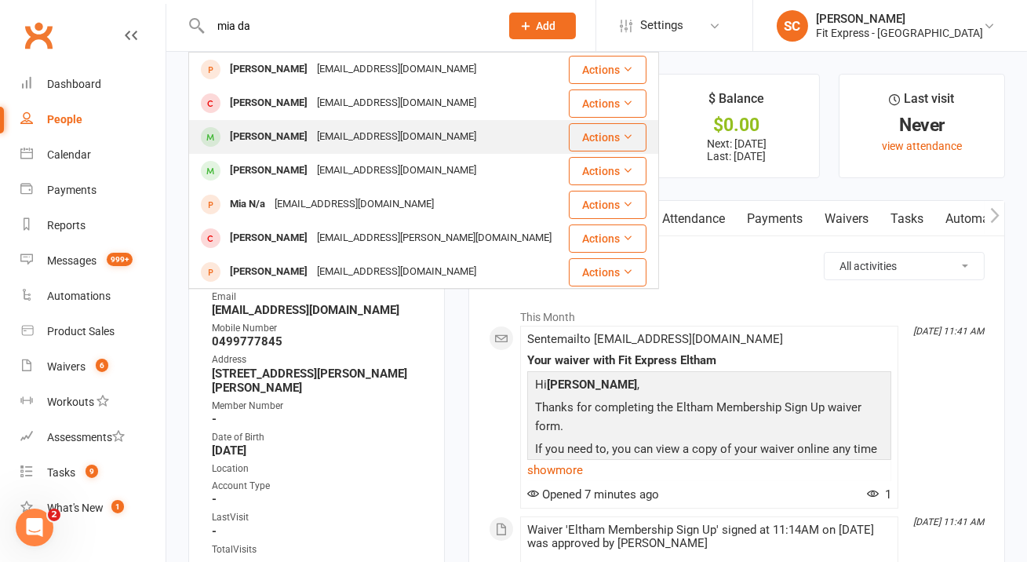
click at [374, 128] on div "[EMAIL_ADDRESS][DOMAIN_NAME]" at bounding box center [396, 137] width 169 height 23
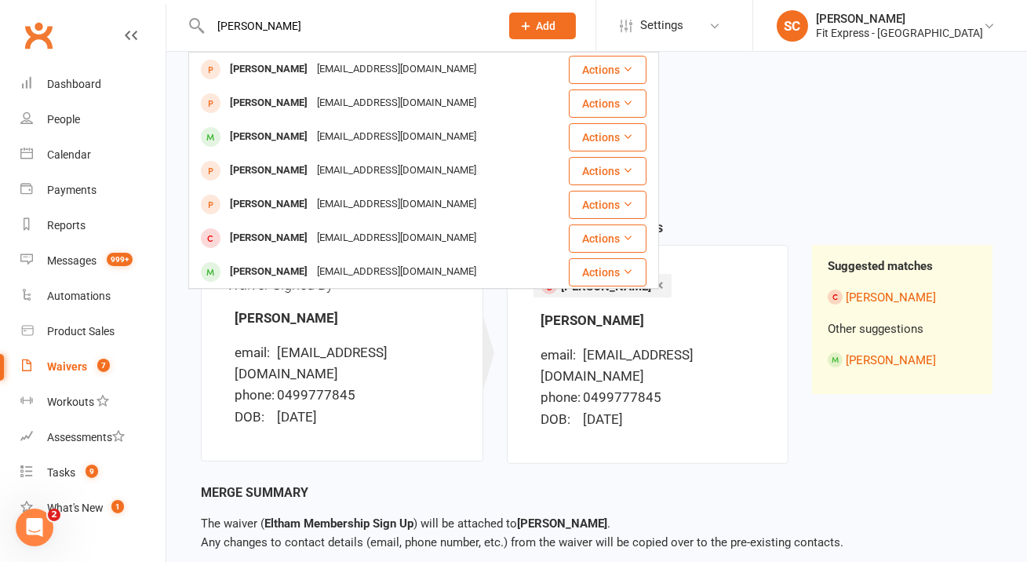
type input "ruby alexander"
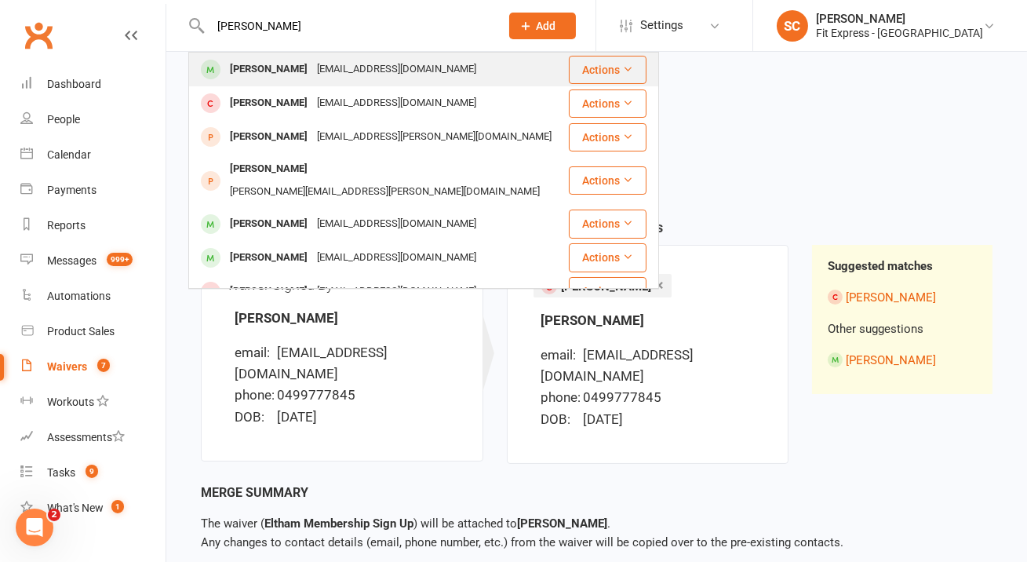
click at [368, 70] on div "rubylouisealexander6@gmail.com" at bounding box center [396, 69] width 169 height 23
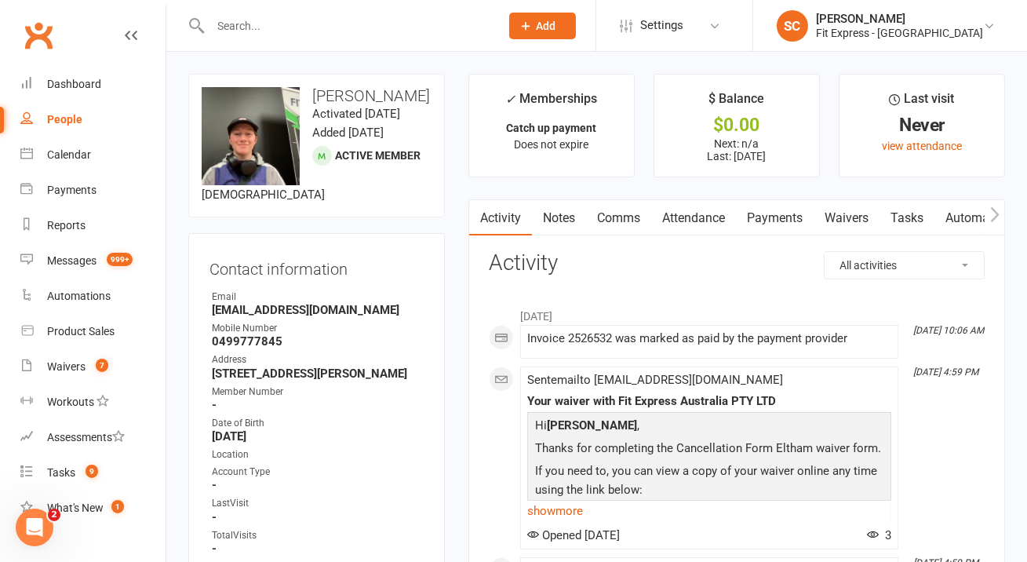
click at [348, 24] on input "text" at bounding box center [347, 26] width 283 height 22
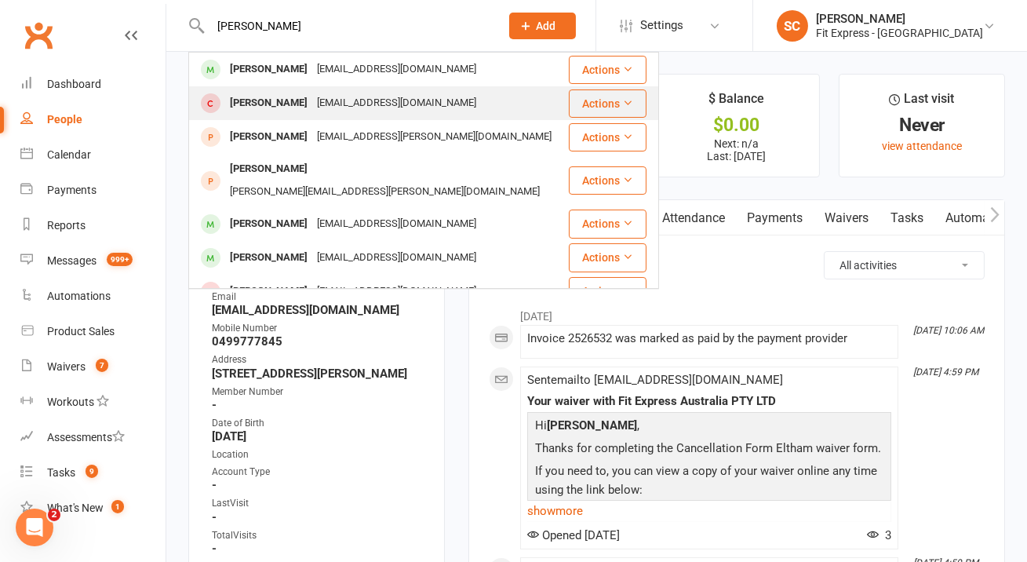
type input "ruby alexander"
click at [333, 97] on div "rubylouisealexander6@gmail.com" at bounding box center [396, 103] width 169 height 23
